Goal: Task Accomplishment & Management: Use online tool/utility

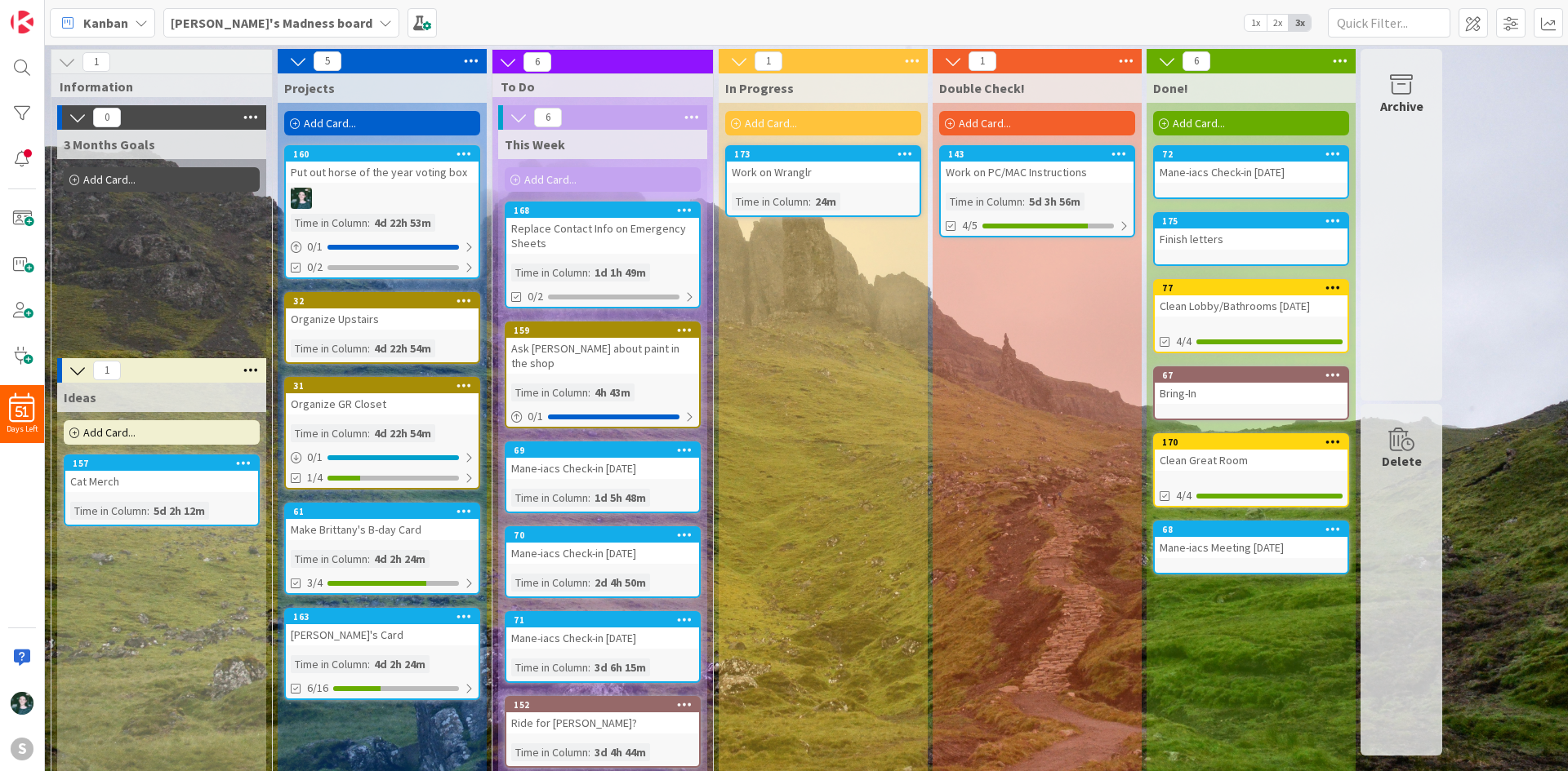
click at [553, 218] on div "Replace Contact Info on Emergency Sheets" at bounding box center [603, 236] width 193 height 36
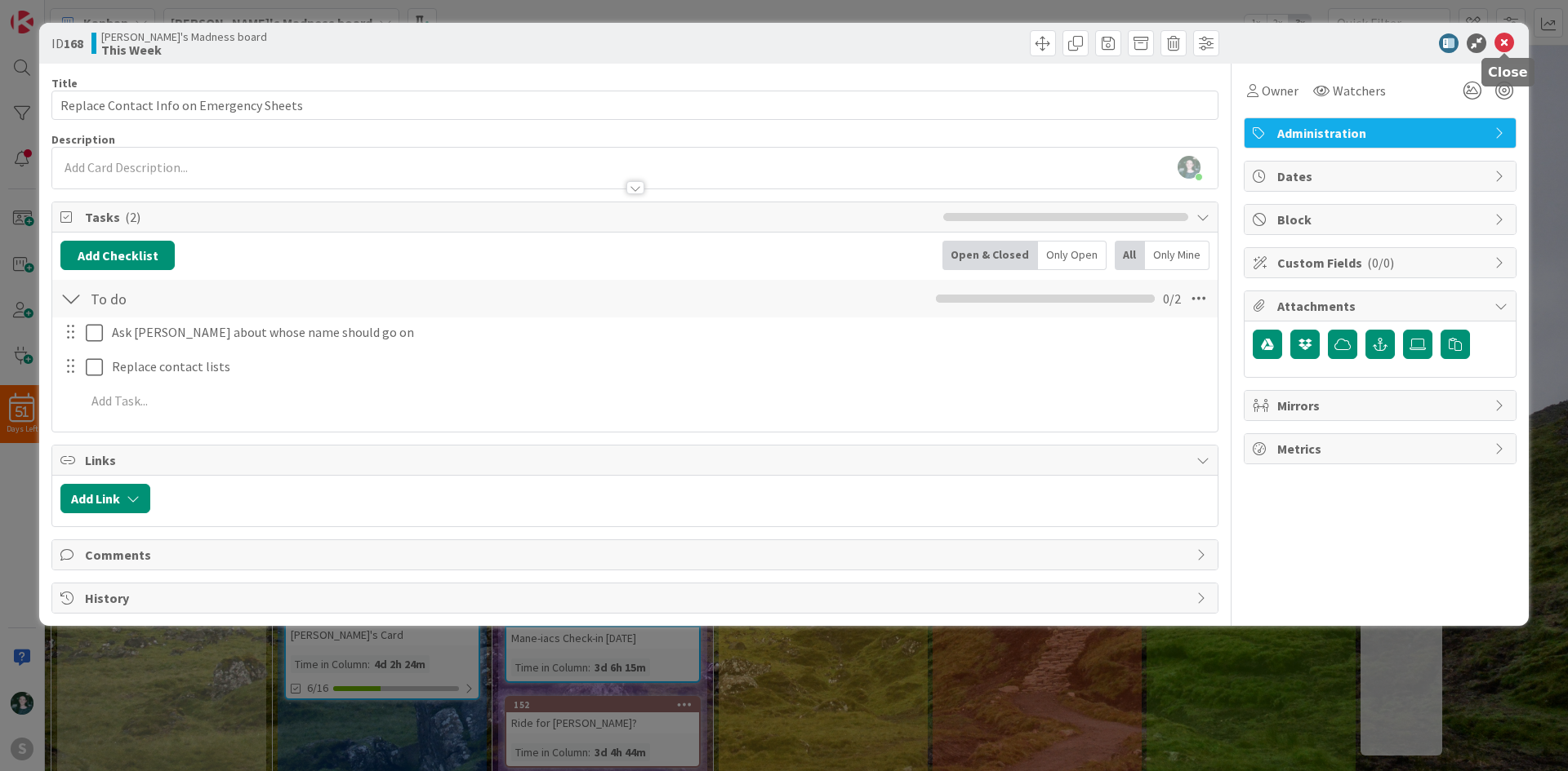
click at [1507, 43] on icon at bounding box center [1504, 43] width 20 height 20
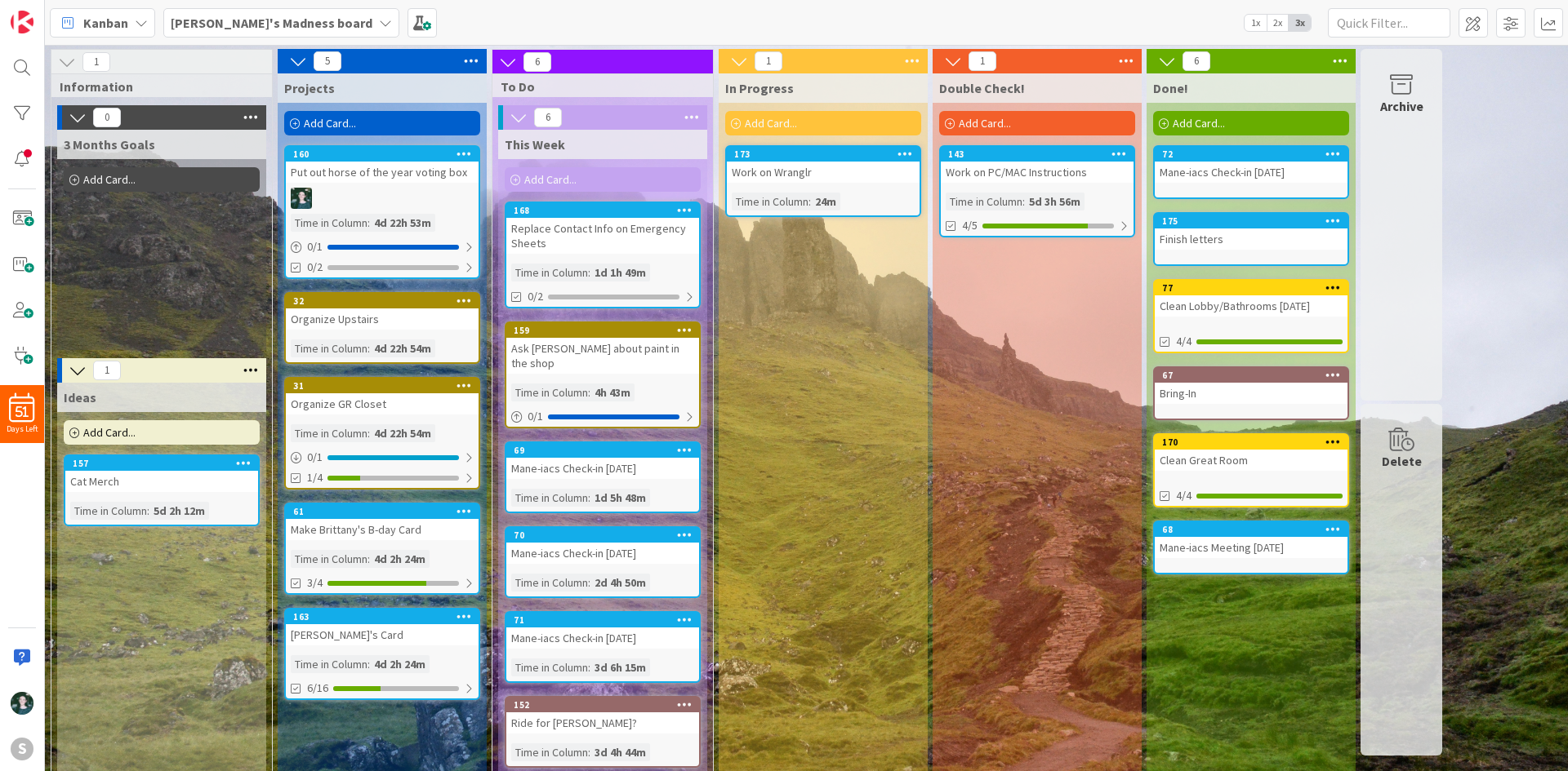
click at [553, 224] on div "Replace Contact Info on Emergency Sheets" at bounding box center [603, 236] width 193 height 36
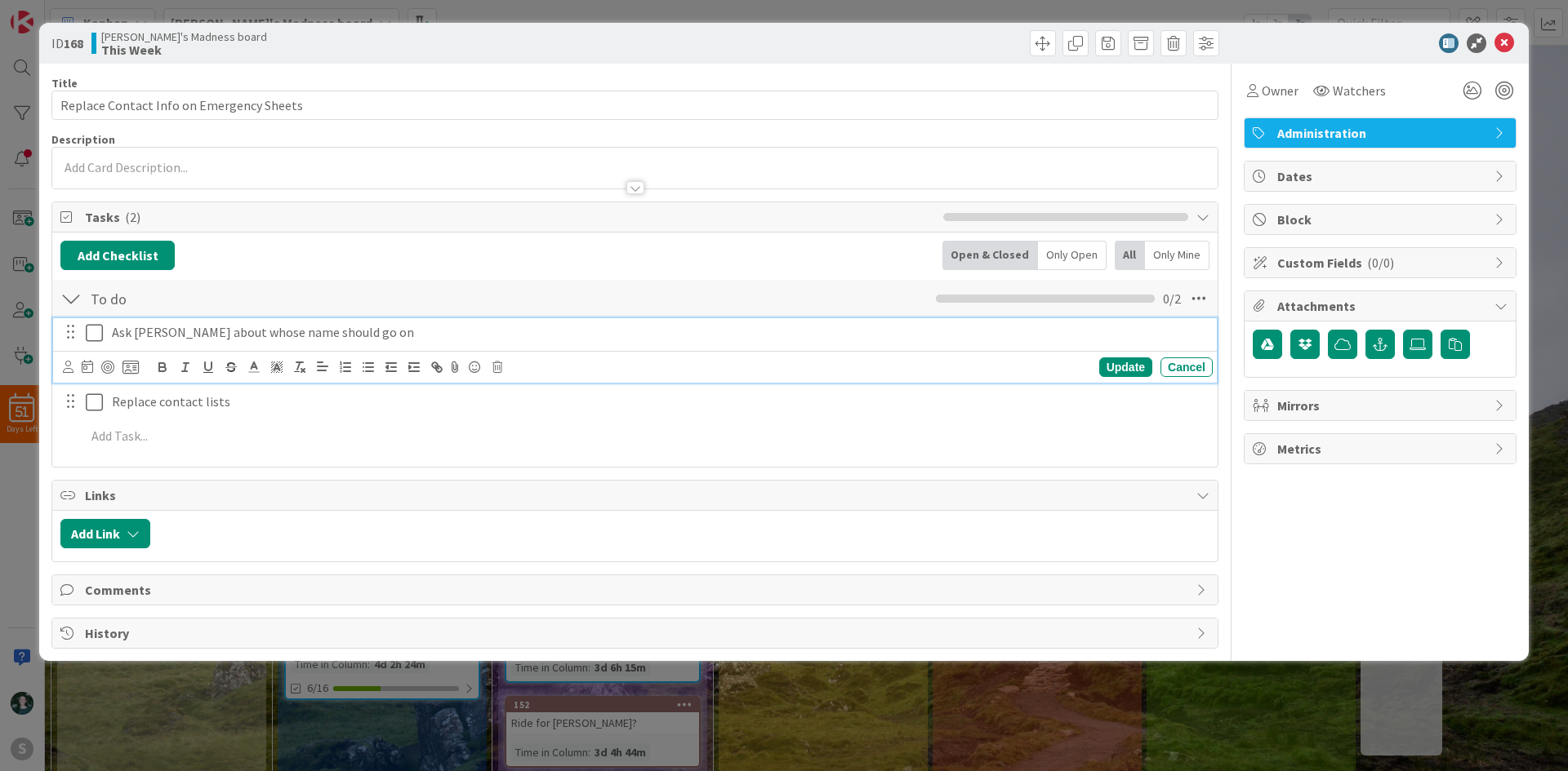
click at [91, 335] on icon at bounding box center [94, 333] width 17 height 20
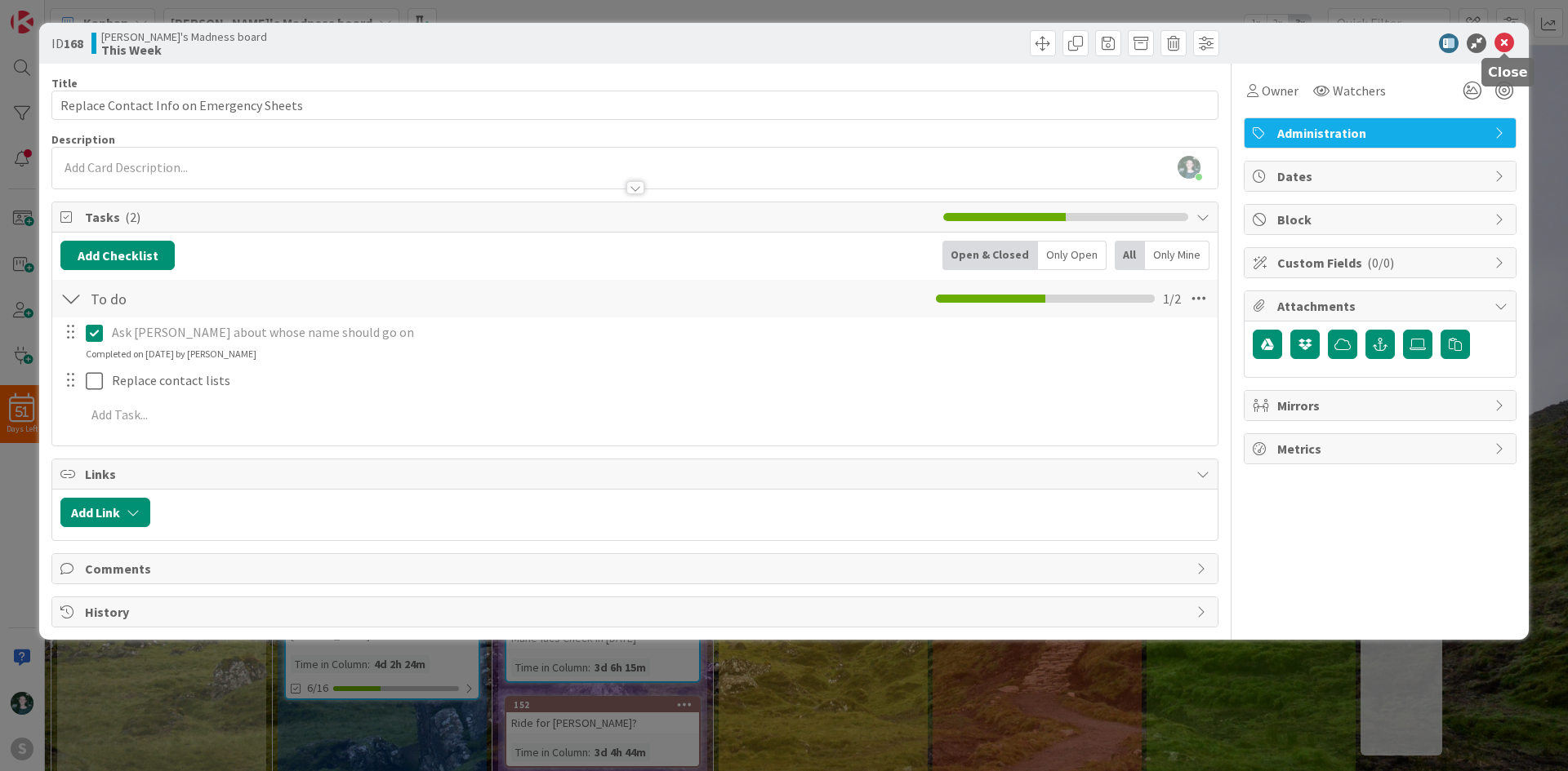
click at [1505, 45] on icon at bounding box center [1504, 43] width 20 height 20
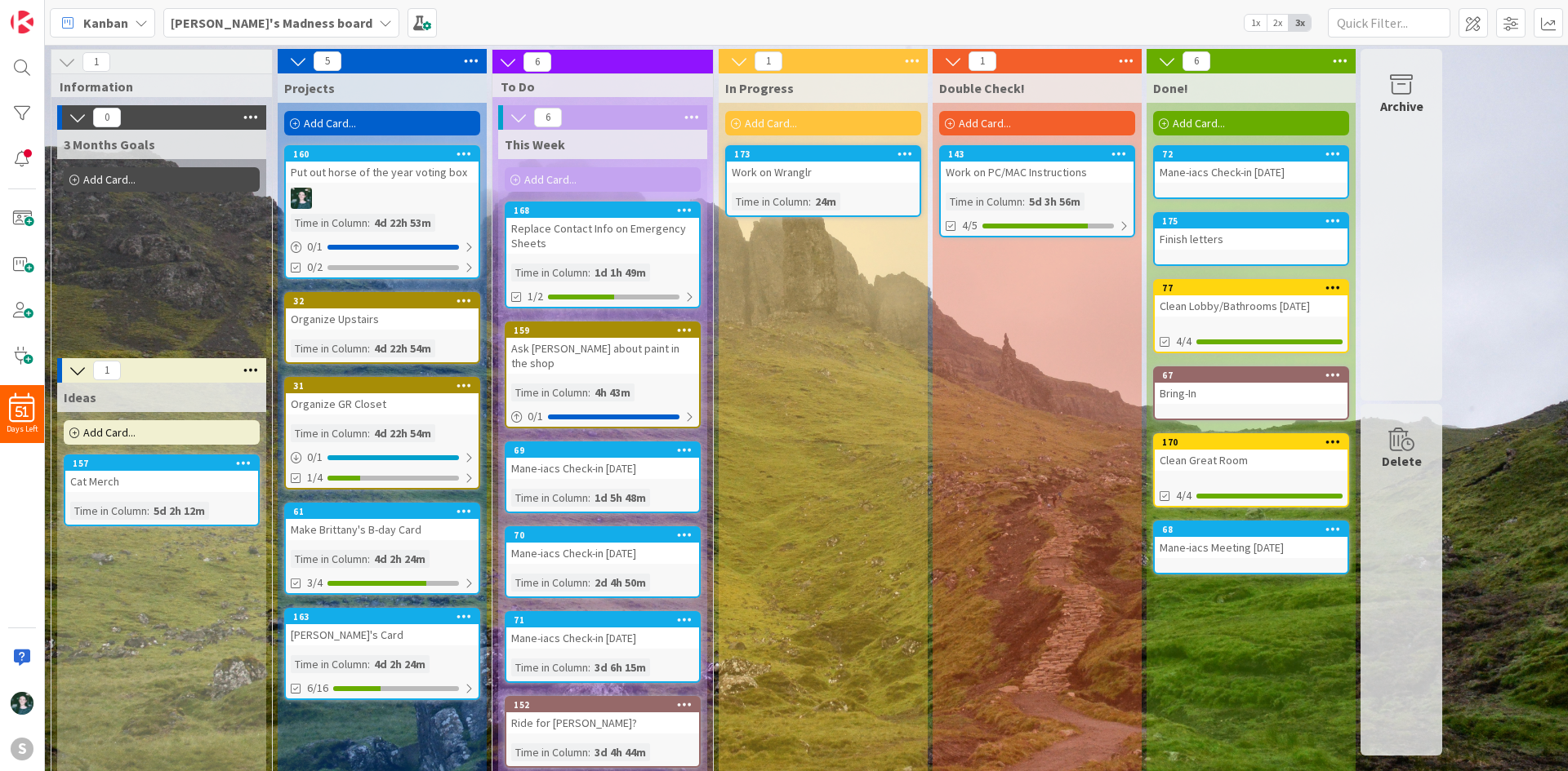
click at [227, 32] on span "[PERSON_NAME]'s Madness board" at bounding box center [271, 23] width 202 height 20
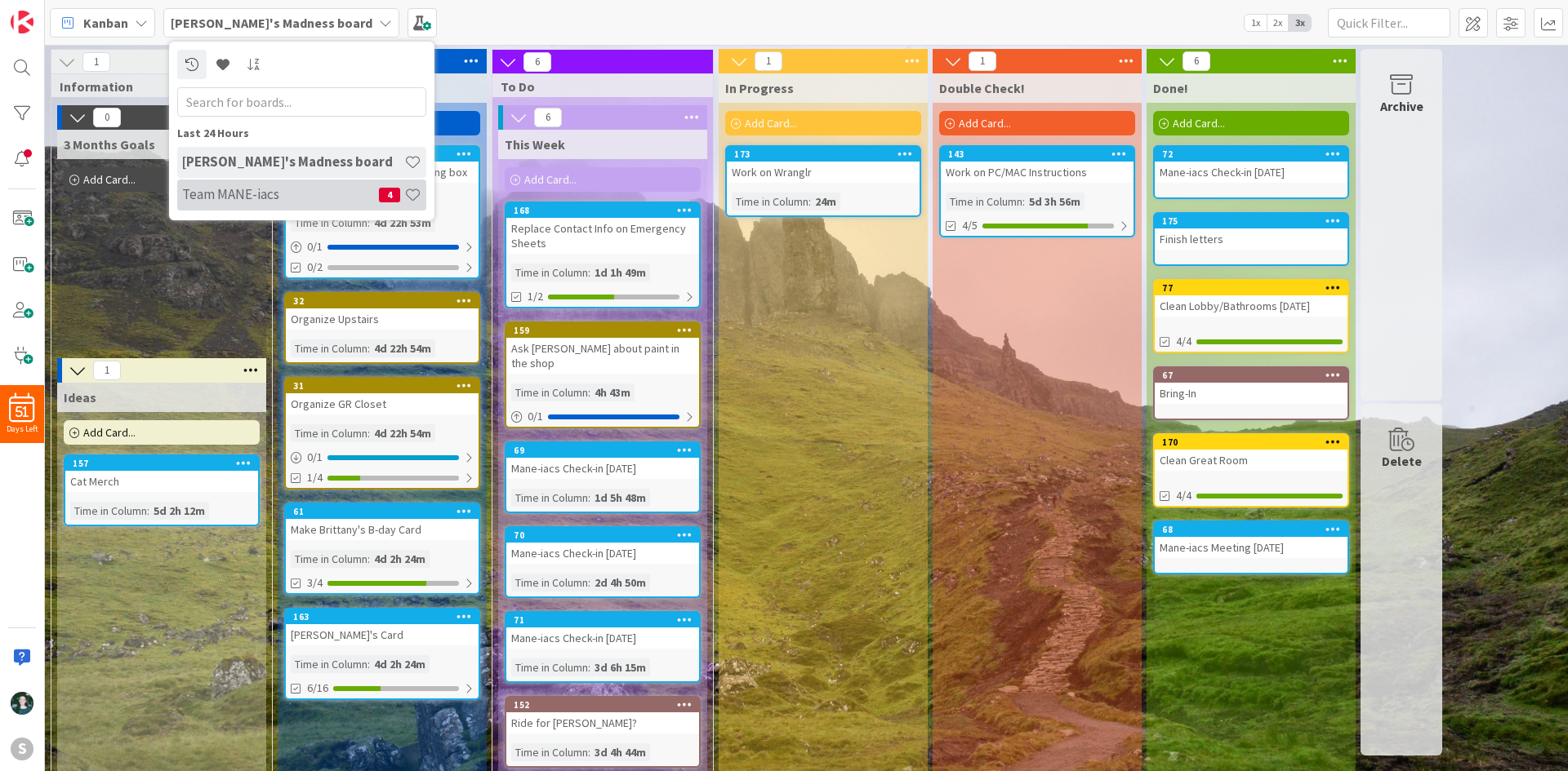
click at [258, 190] on h4 "Team MANE-iacs" at bounding box center [280, 195] width 196 height 16
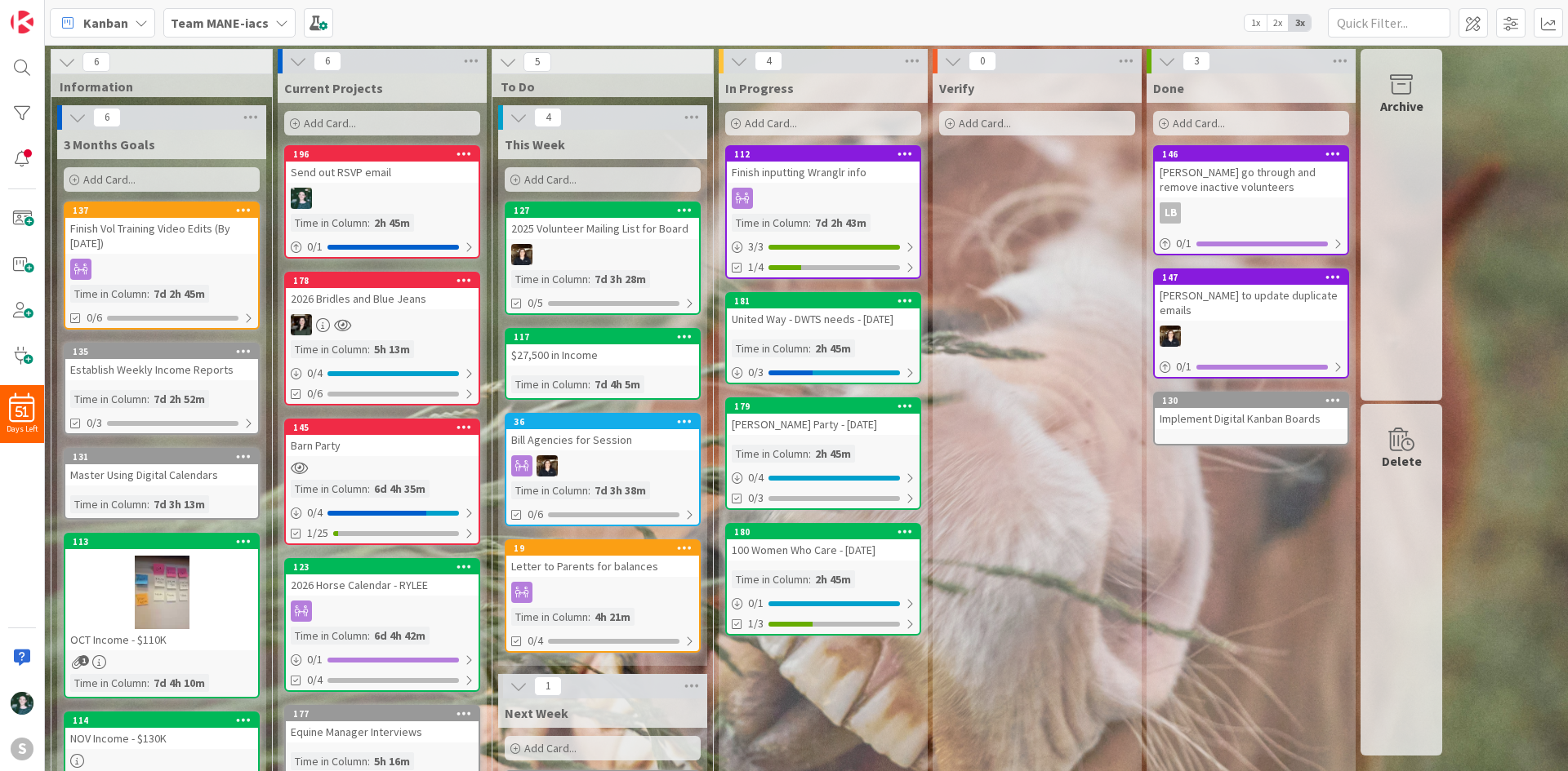
click at [806, 179] on div "Finish inputting Wranglr info" at bounding box center [824, 172] width 193 height 22
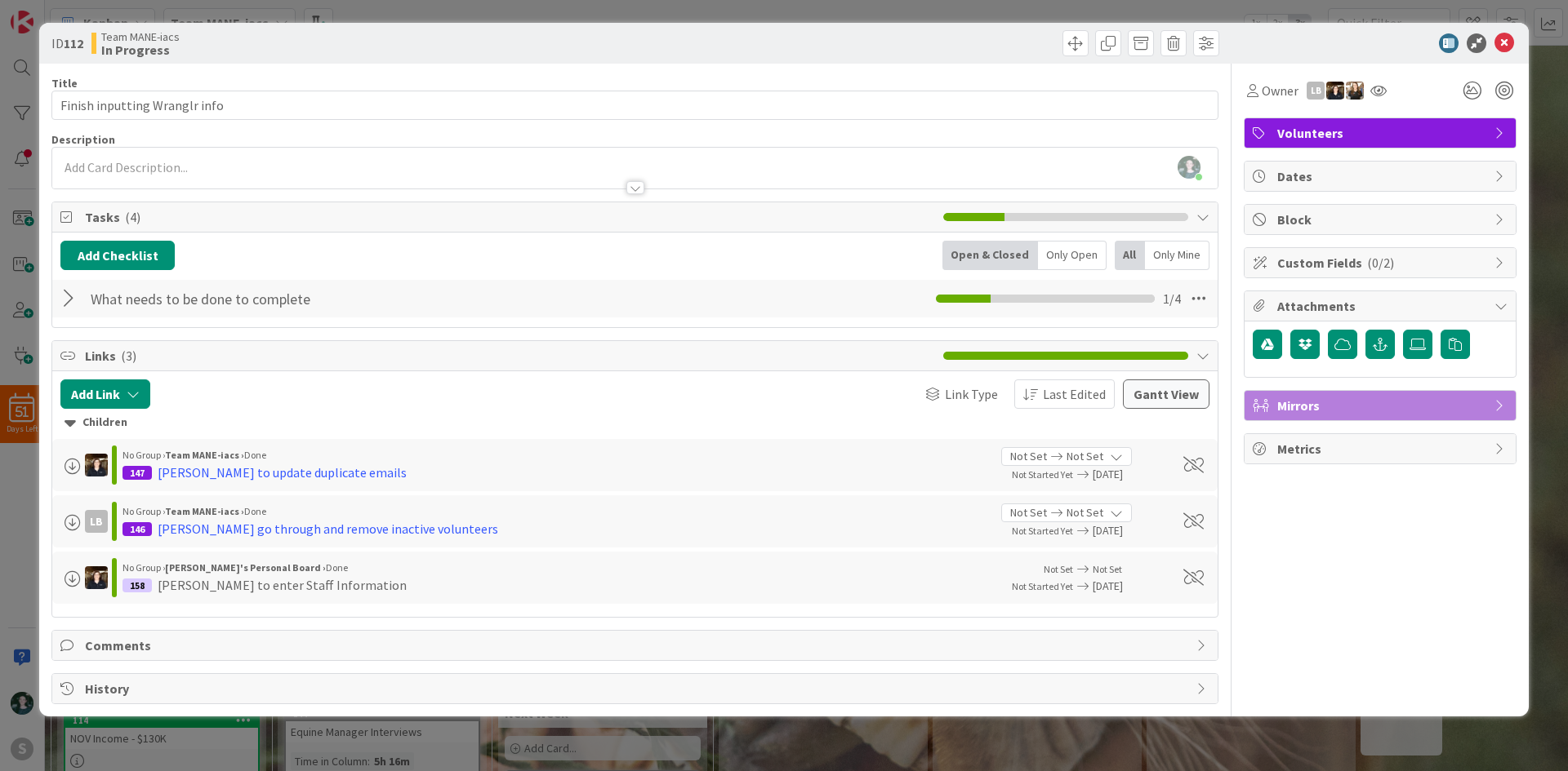
click at [70, 301] on div at bounding box center [71, 298] width 22 height 30
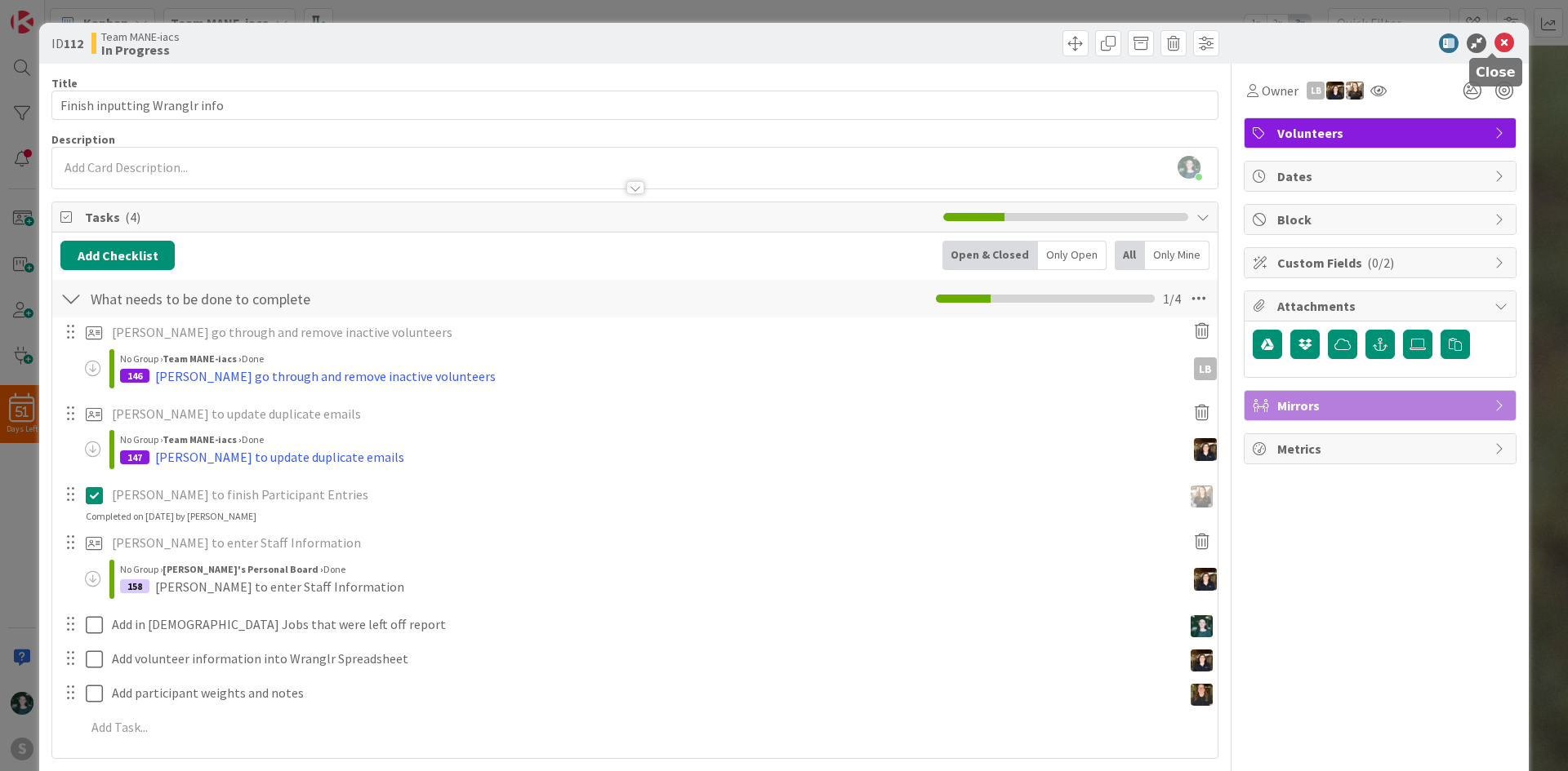
click at [1497, 41] on icon at bounding box center [1504, 43] width 20 height 20
